Goal: Check status: Check status

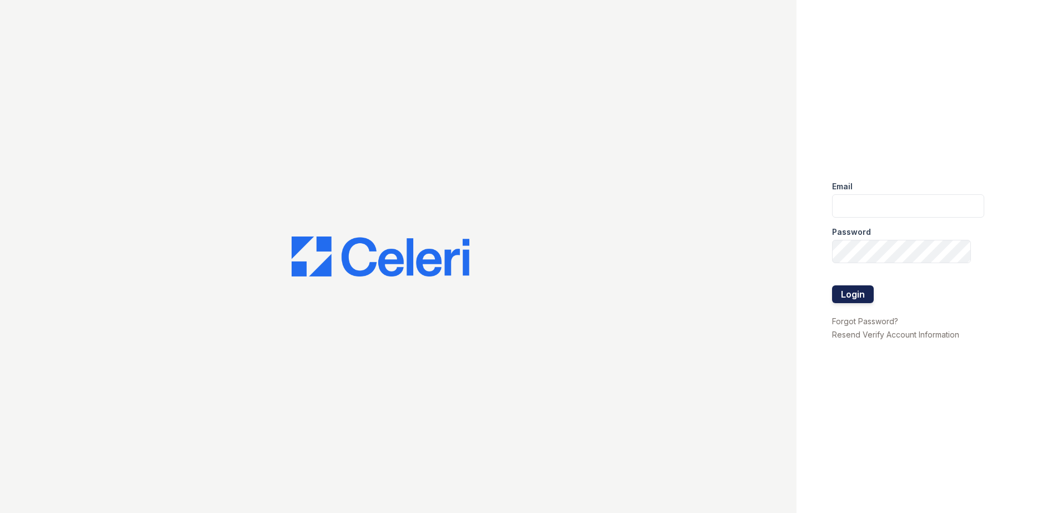
type input "[EMAIL_ADDRESS][DOMAIN_NAME]"
click at [865, 290] on button "Login" at bounding box center [853, 294] width 42 height 18
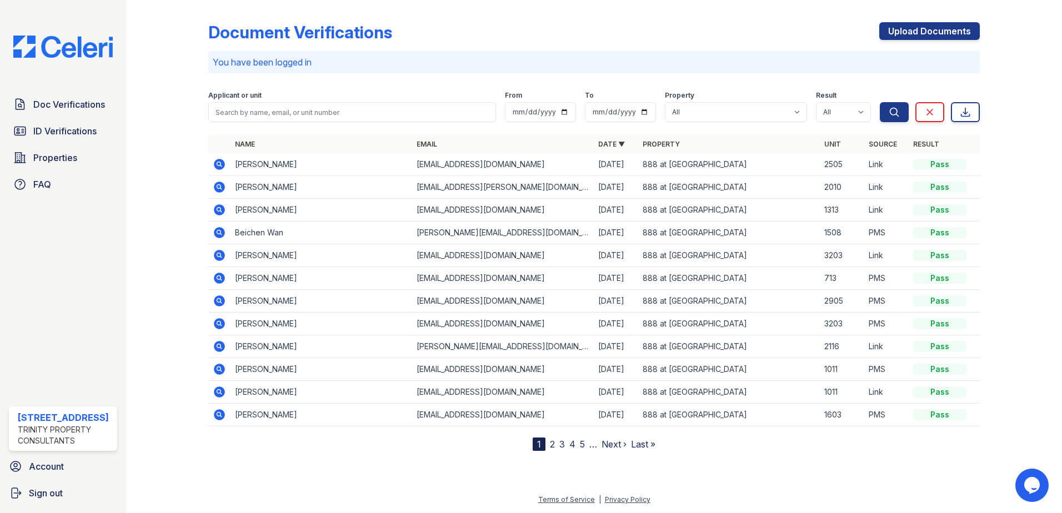
click at [217, 183] on icon at bounding box center [219, 187] width 11 height 11
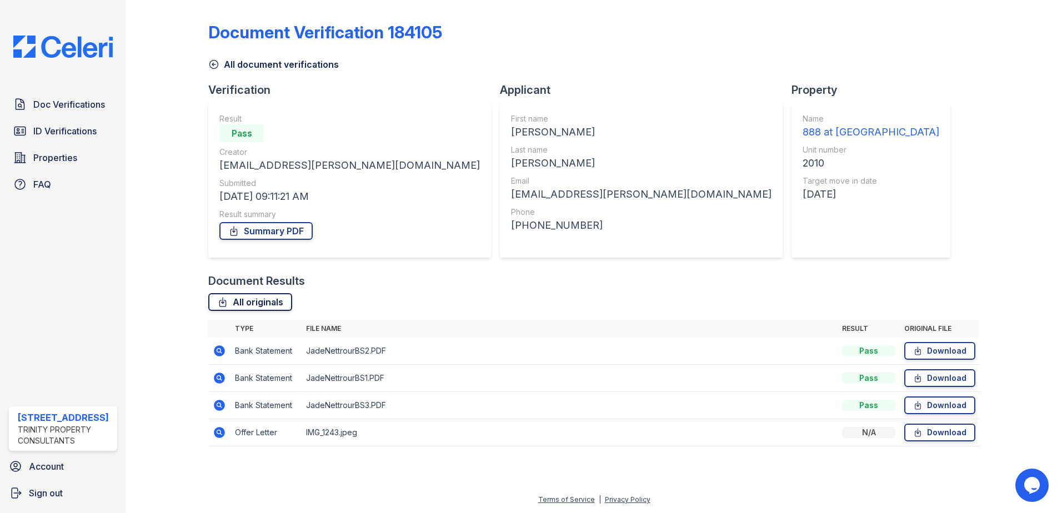
click at [262, 300] on link "All originals" at bounding box center [250, 302] width 84 height 18
drag, startPoint x: 288, startPoint y: 232, endPoint x: 298, endPoint y: 229, distance: 10.8
click at [288, 232] on link "Summary PDF" at bounding box center [265, 231] width 93 height 18
click at [49, 127] on span "ID Verifications" at bounding box center [64, 130] width 63 height 13
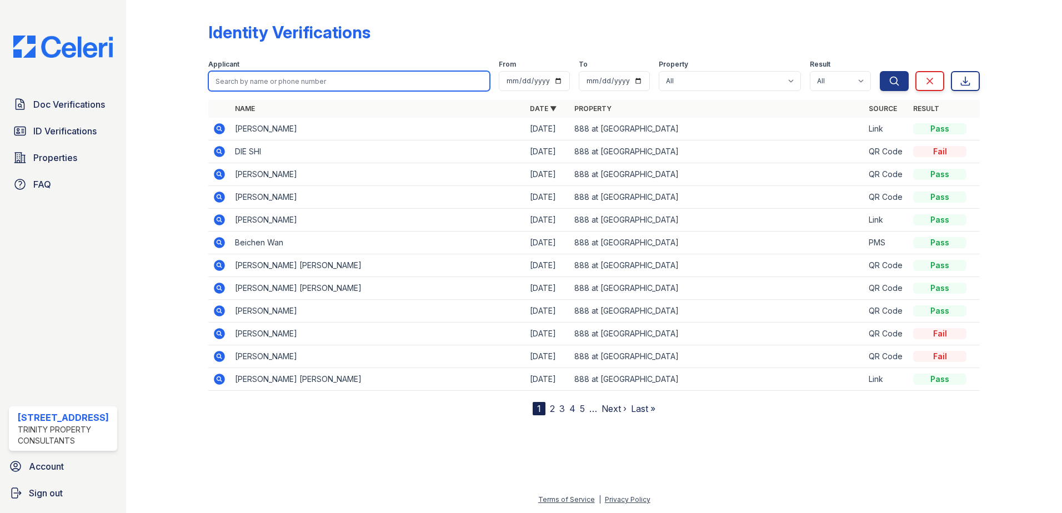
click at [295, 79] on input "search" at bounding box center [349, 81] width 282 height 20
type input "jade"
click at [880, 71] on button "Search" at bounding box center [894, 81] width 29 height 20
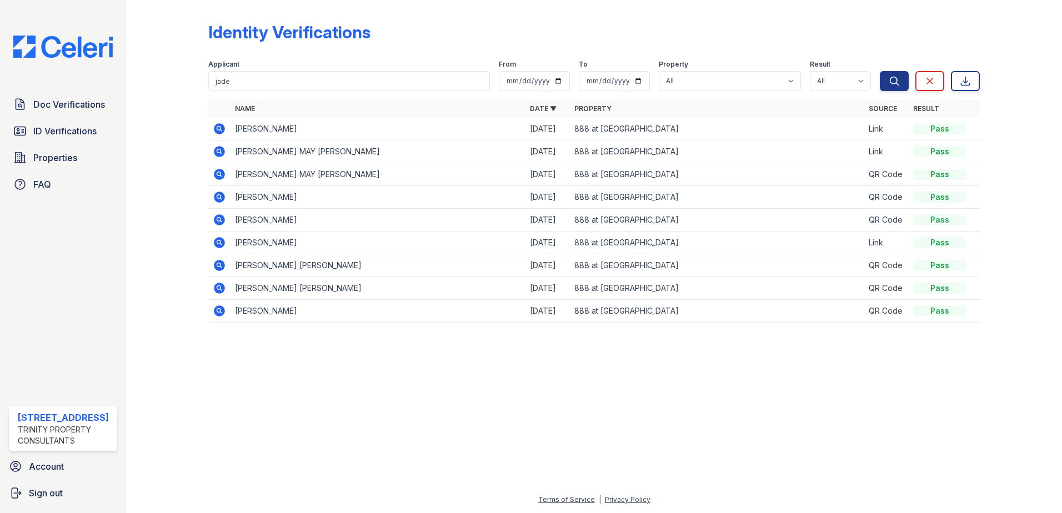
click at [213, 132] on icon at bounding box center [219, 128] width 13 height 13
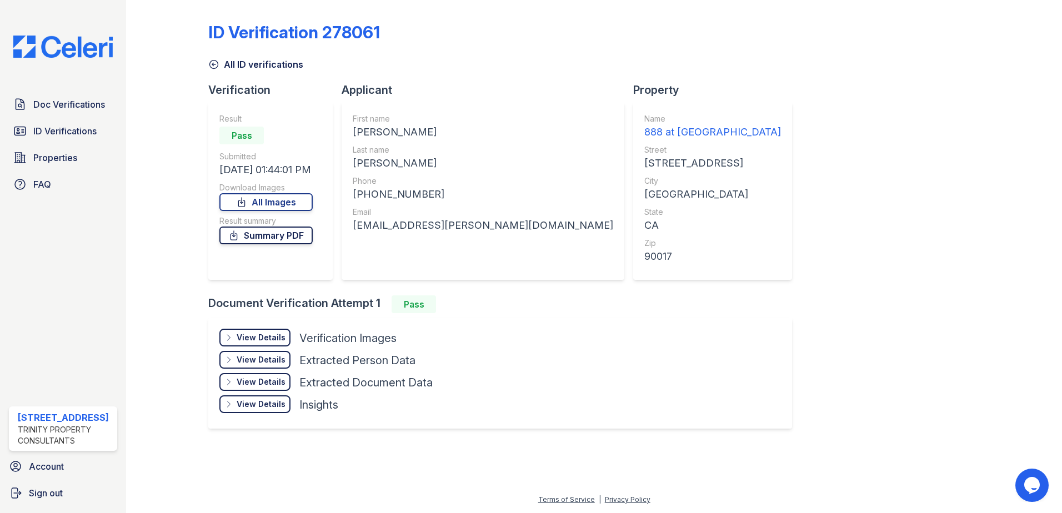
click at [303, 230] on link "Summary PDF" at bounding box center [265, 236] width 93 height 18
click at [307, 202] on link "All Images" at bounding box center [265, 202] width 93 height 18
click at [71, 105] on span "Doc Verifications" at bounding box center [69, 104] width 72 height 13
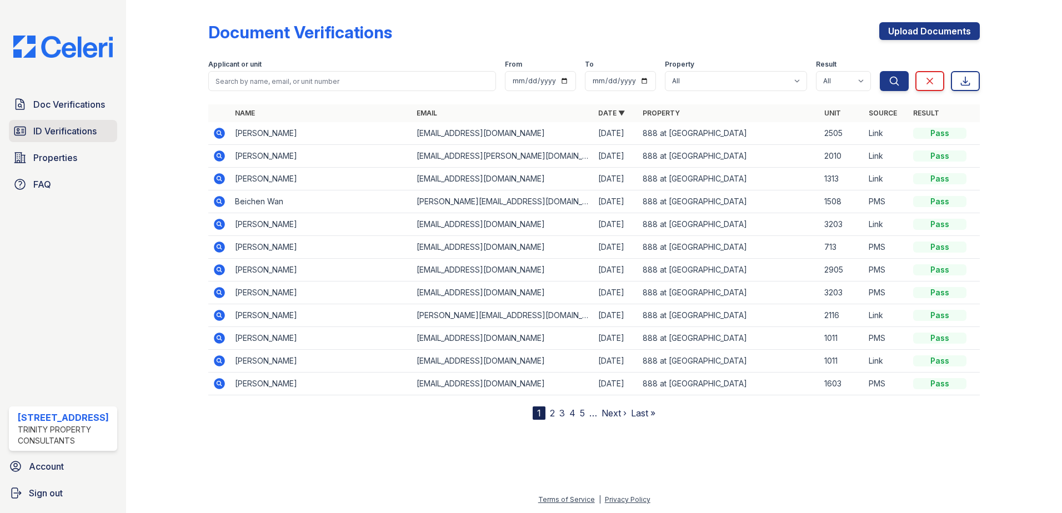
click at [51, 123] on link "ID Verifications" at bounding box center [63, 131] width 108 height 22
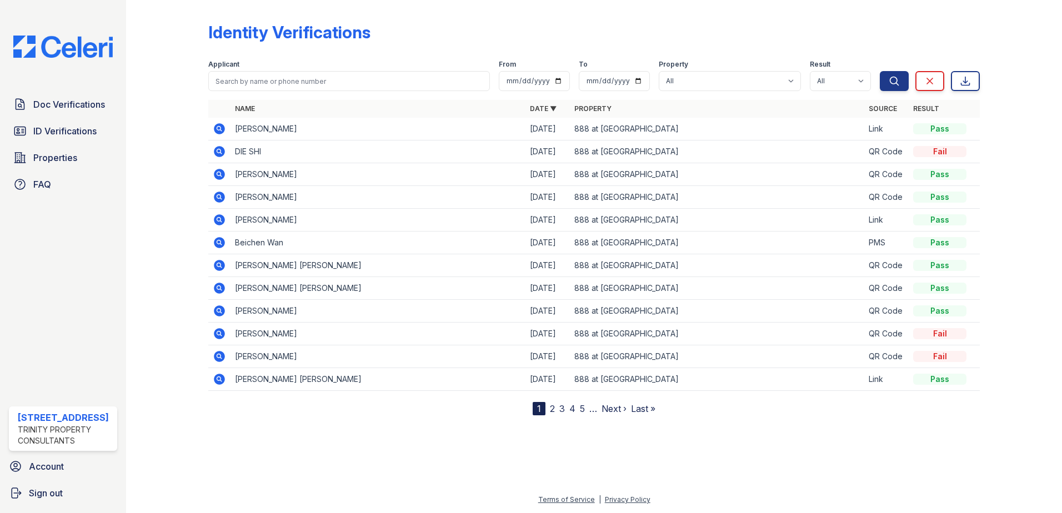
click at [216, 133] on icon at bounding box center [219, 128] width 11 height 11
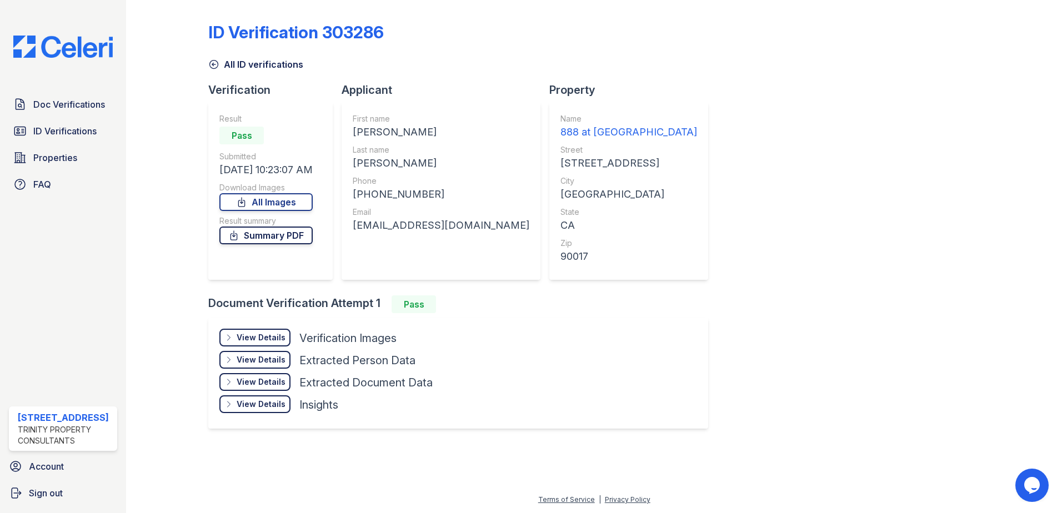
click at [275, 233] on link "Summary PDF" at bounding box center [265, 236] width 93 height 18
click at [284, 235] on link "Summary PDF" at bounding box center [265, 236] width 93 height 18
click at [280, 200] on link "All Images" at bounding box center [265, 202] width 93 height 18
click at [97, 104] on span "Doc Verifications" at bounding box center [69, 104] width 72 height 13
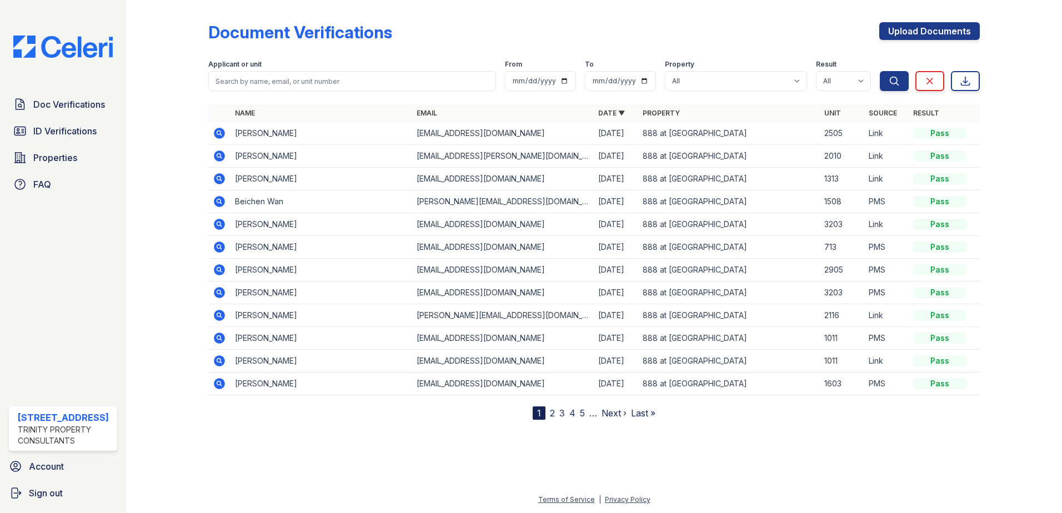
click at [218, 132] on icon at bounding box center [219, 133] width 13 height 13
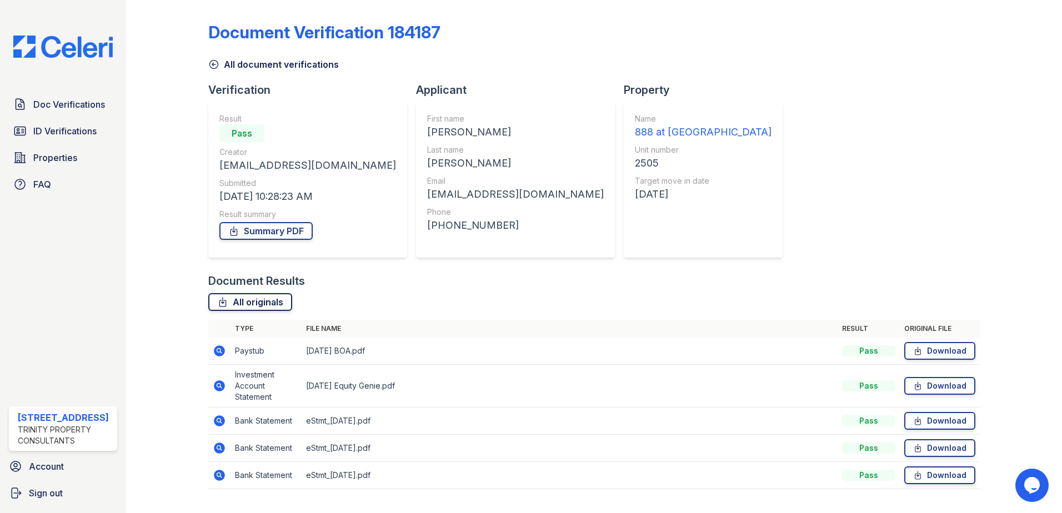
click at [268, 307] on link "All originals" at bounding box center [250, 302] width 84 height 18
click at [264, 232] on link "Summary PDF" at bounding box center [265, 231] width 93 height 18
